Goal: Communication & Community: Connect with others

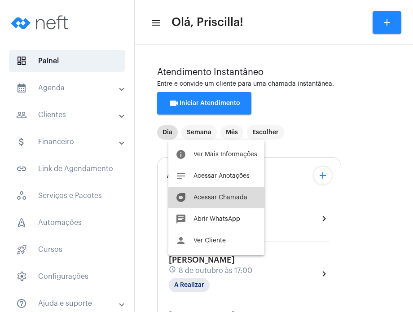
click at [219, 200] on span "Acessar Chamada" at bounding box center [220, 197] width 54 height 6
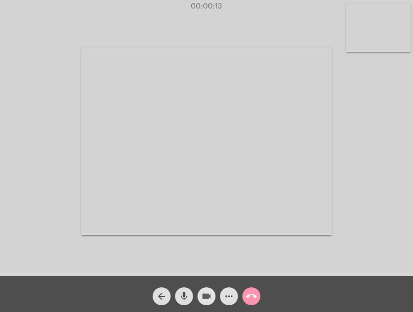
click at [206, 299] on mat-icon "videocam" at bounding box center [206, 296] width 11 height 11
click at [184, 296] on mat-icon "mic" at bounding box center [184, 296] width 11 height 11
click at [208, 296] on mat-icon "videocam_off" at bounding box center [206, 296] width 11 height 11
click at [180, 293] on mat-icon "mic_off" at bounding box center [184, 296] width 11 height 11
click at [184, 303] on span "mic" at bounding box center [184, 296] width 11 height 18
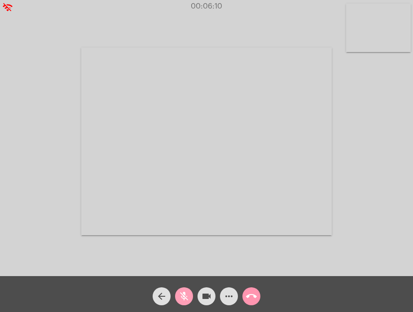
click at [184, 303] on span "mic_off" at bounding box center [184, 296] width 11 height 18
click at [184, 303] on span "mic" at bounding box center [184, 296] width 11 height 18
click at [184, 303] on span "mic_off" at bounding box center [184, 296] width 11 height 18
click at [205, 298] on mat-icon "videocam" at bounding box center [206, 296] width 11 height 11
click at [175, 295] on button "mic" at bounding box center [184, 296] width 18 height 18
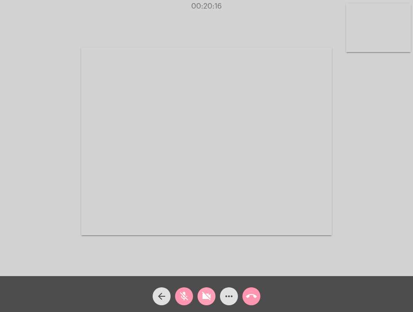
click at [203, 293] on mat-icon "videocam_off" at bounding box center [206, 296] width 11 height 11
click at [184, 301] on mat-icon "mic_off" at bounding box center [184, 296] width 11 height 11
click at [184, 301] on mat-icon "mic" at bounding box center [184, 296] width 11 height 11
click at [184, 301] on mat-icon "mic_off" at bounding box center [184, 296] width 11 height 11
click at [246, 294] on mat-icon "call_end" at bounding box center [251, 296] width 11 height 11
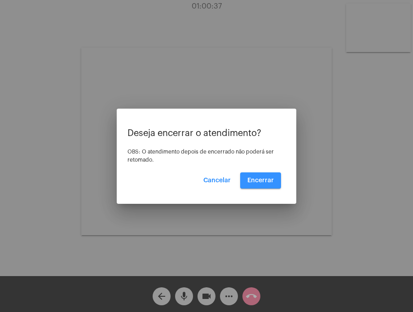
click at [262, 177] on span "Encerrar" at bounding box center [260, 180] width 26 height 6
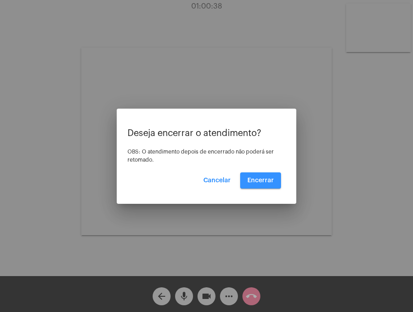
click at [262, 177] on span "Encerrar" at bounding box center [260, 180] width 26 height 6
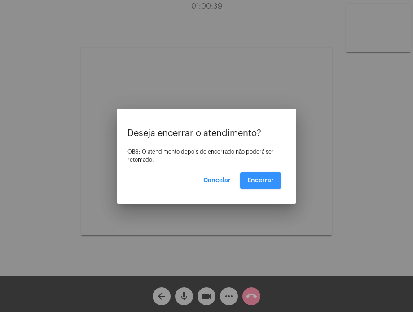
click at [262, 177] on span "Encerrar" at bounding box center [260, 180] width 26 height 6
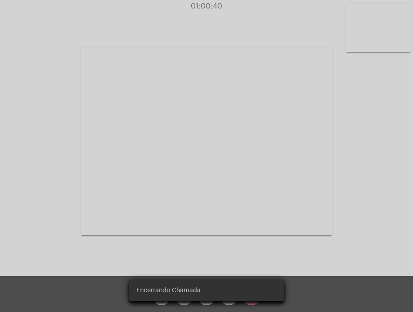
click at [262, 177] on video at bounding box center [206, 142] width 250 height 188
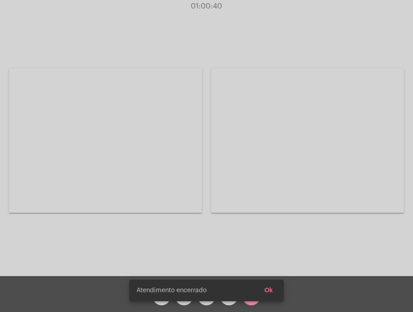
click at [262, 177] on div "Acessando Câmera e Microfone..." at bounding box center [206, 139] width 411 height 276
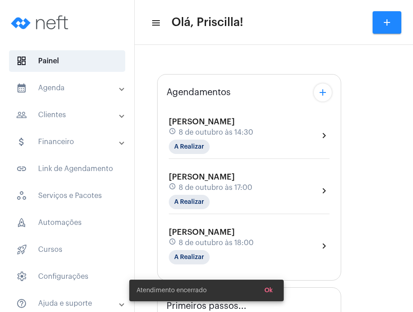
type input "[URL][DOMAIN_NAME][PERSON_NAME][PERSON_NAME]"
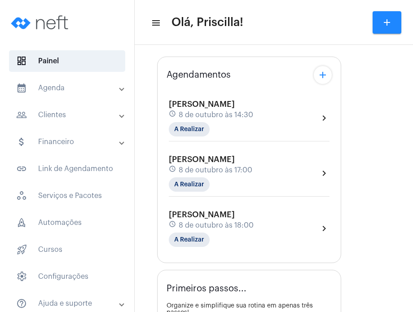
scroll to position [117, 0]
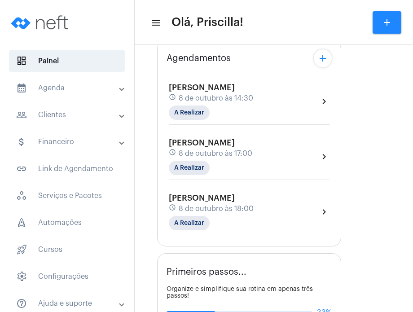
click at [278, 205] on div "[PERSON_NAME] schedule 8 de outubro às 18:00 A Realizar chevron_right" at bounding box center [249, 211] width 161 height 37
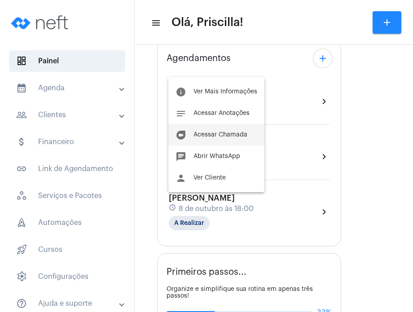
click at [235, 141] on button "duo [PERSON_NAME]" at bounding box center [216, 135] width 96 height 22
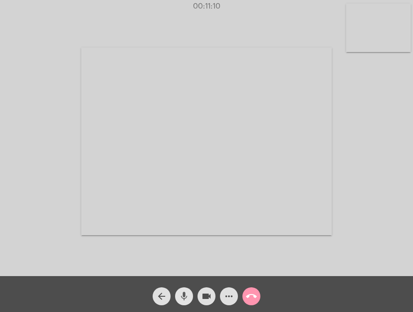
click at [188, 291] on mat-icon "mic" at bounding box center [184, 296] width 11 height 11
click at [188, 291] on mat-icon "mic_off" at bounding box center [184, 296] width 11 height 11
